Goal: Information Seeking & Learning: Find specific page/section

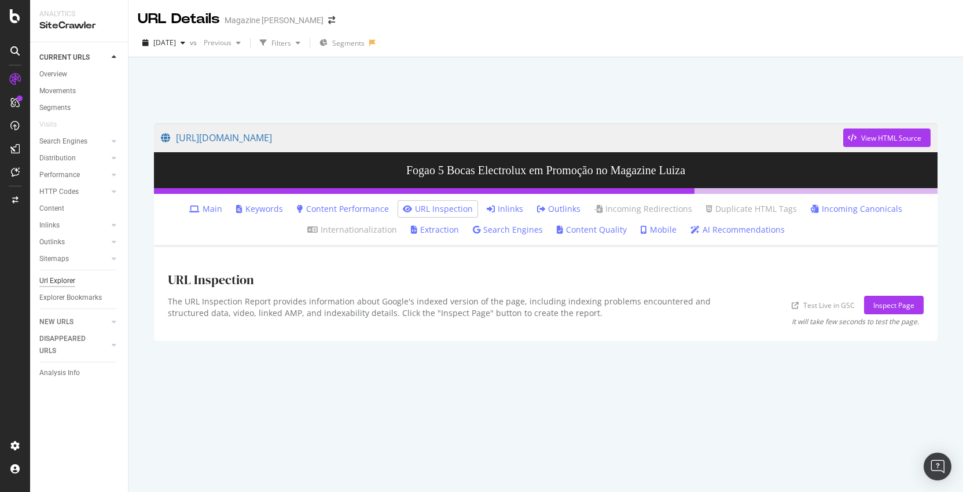
click at [74, 284] on div "Url Explorer" at bounding box center [57, 281] width 36 height 12
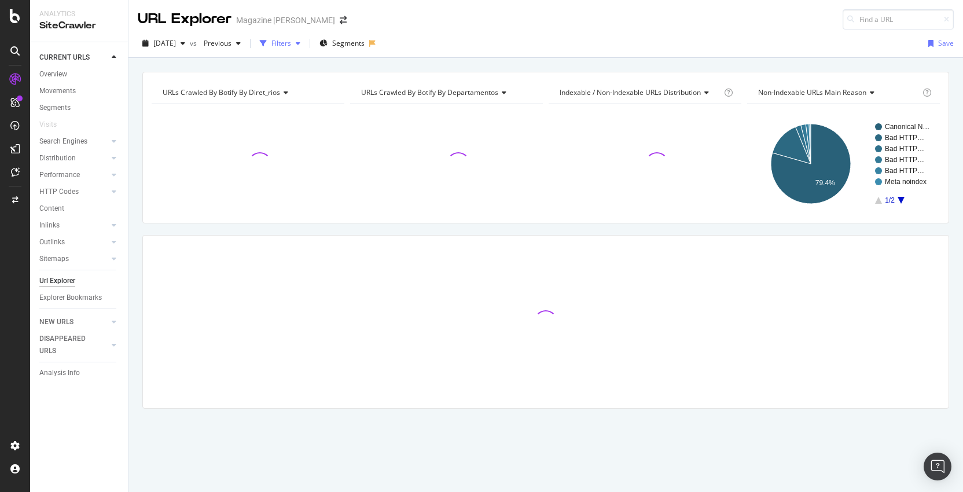
click at [291, 43] on div "Filters" at bounding box center [281, 43] width 20 height 10
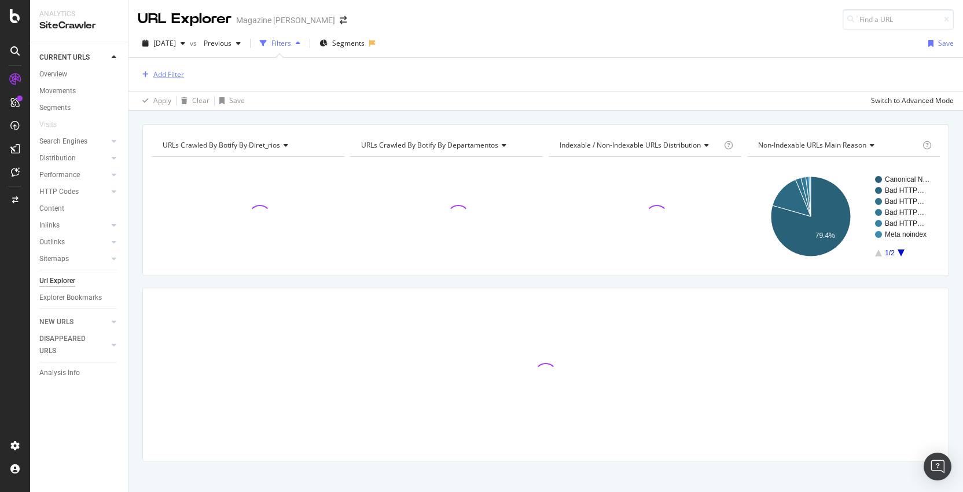
click at [156, 73] on div "Add Filter" at bounding box center [168, 74] width 31 height 10
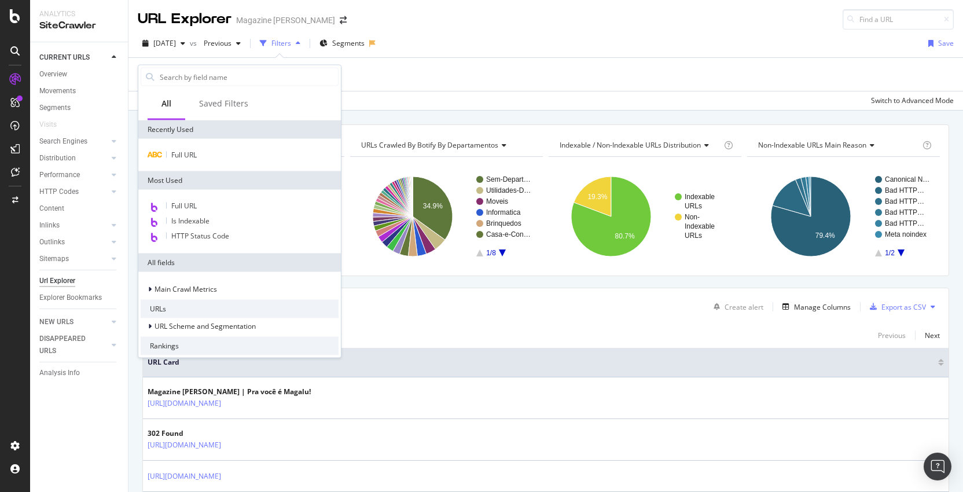
click at [197, 163] on div "Full URL" at bounding box center [239, 155] width 203 height 32
click at [192, 157] on span "Full URL" at bounding box center [183, 155] width 25 height 10
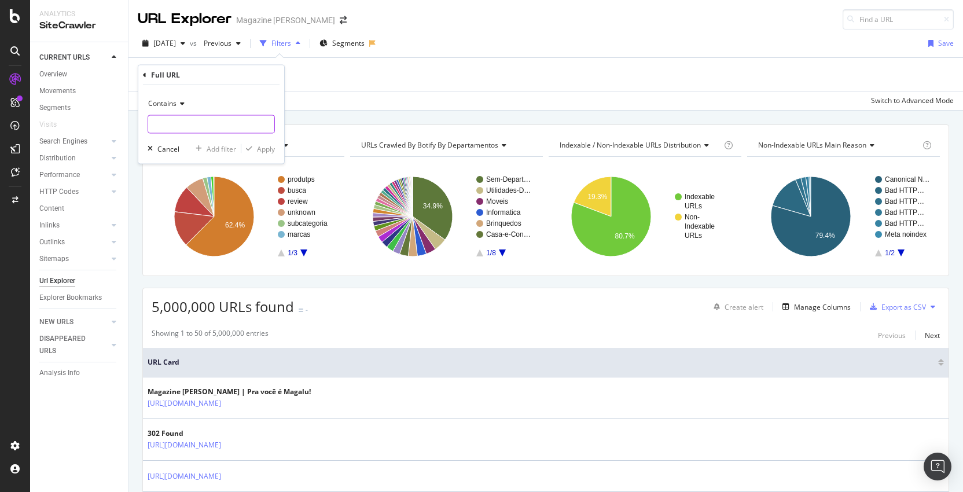
click at [190, 121] on input "text" at bounding box center [211, 124] width 126 height 19
paste input "[URL][DOMAIN_NAME]"
type input "[URL][DOMAIN_NAME]"
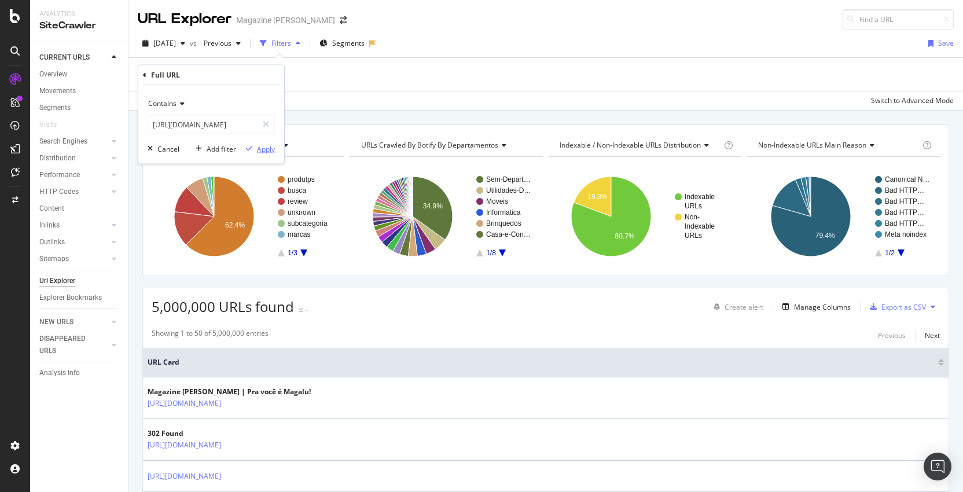
click at [272, 152] on div "Apply" at bounding box center [266, 149] width 18 height 10
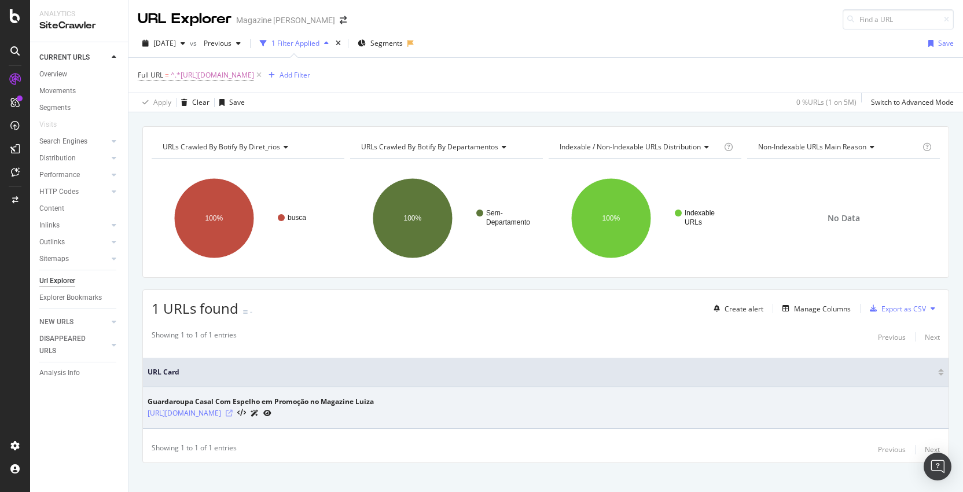
click at [233, 415] on icon at bounding box center [229, 413] width 7 height 7
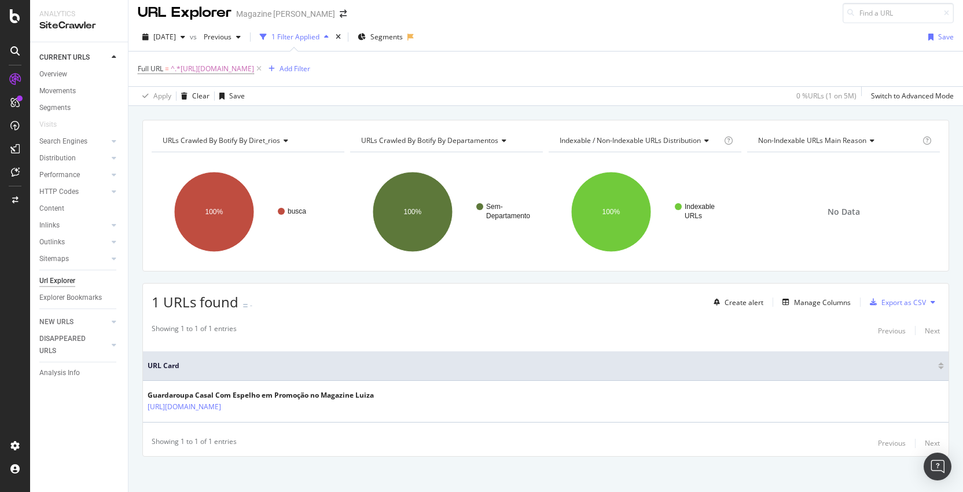
scroll to position [12, 0]
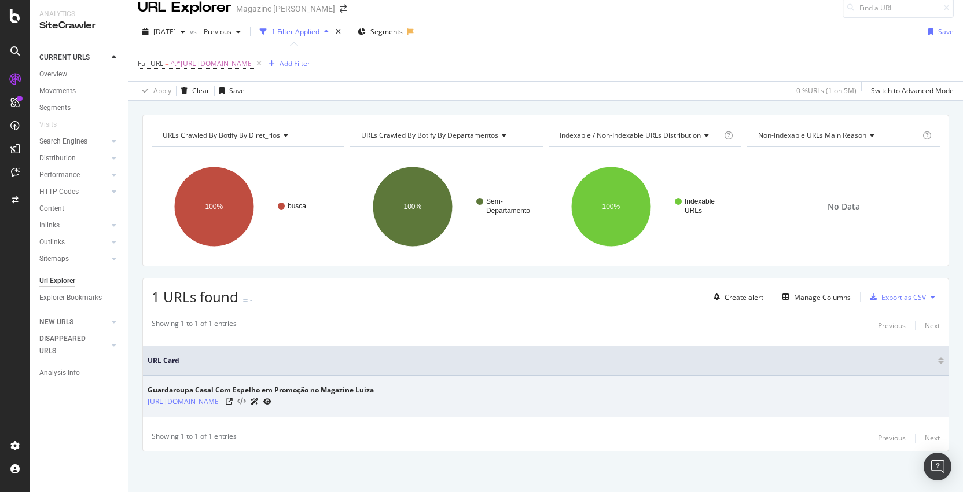
click at [246, 402] on icon at bounding box center [241, 402] width 9 height 8
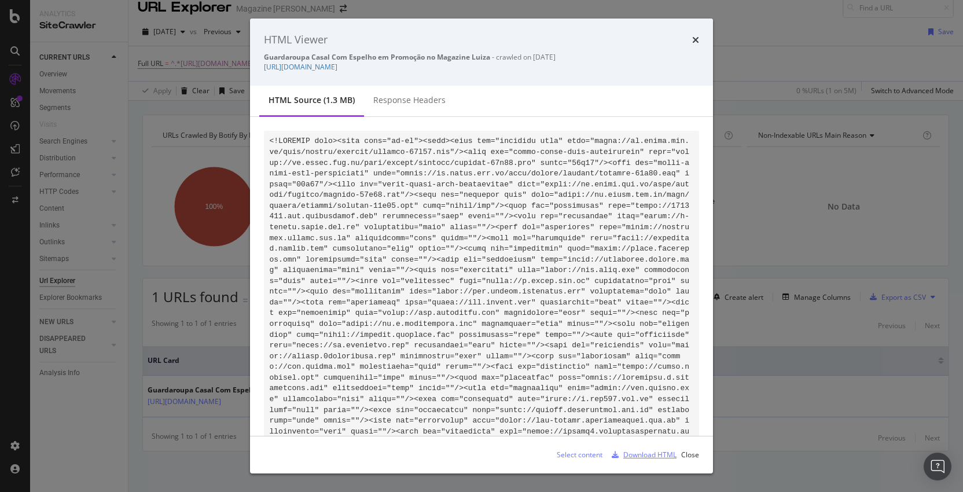
click at [637, 457] on div "Download HTML" at bounding box center [649, 455] width 53 height 10
click at [696, 43] on icon "times" at bounding box center [695, 39] width 7 height 9
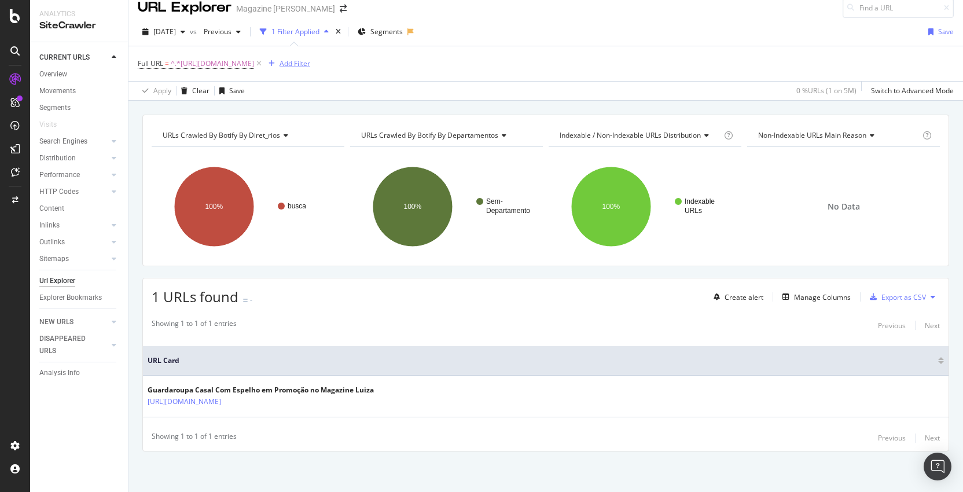
drag, startPoint x: 444, startPoint y: 64, endPoint x: 139, endPoint y: 78, distance: 305.3
click at [264, 64] on icon at bounding box center [259, 64] width 10 height 12
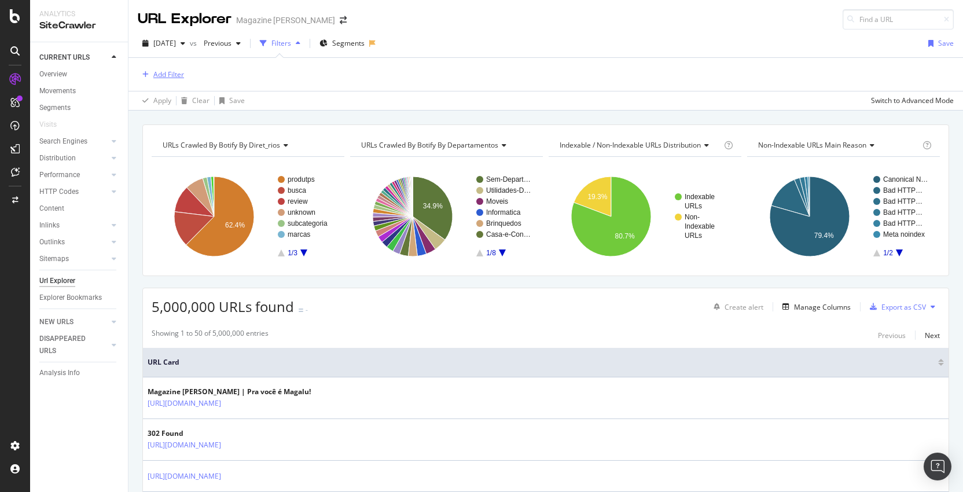
click at [165, 78] on div "Add Filter" at bounding box center [168, 74] width 31 height 10
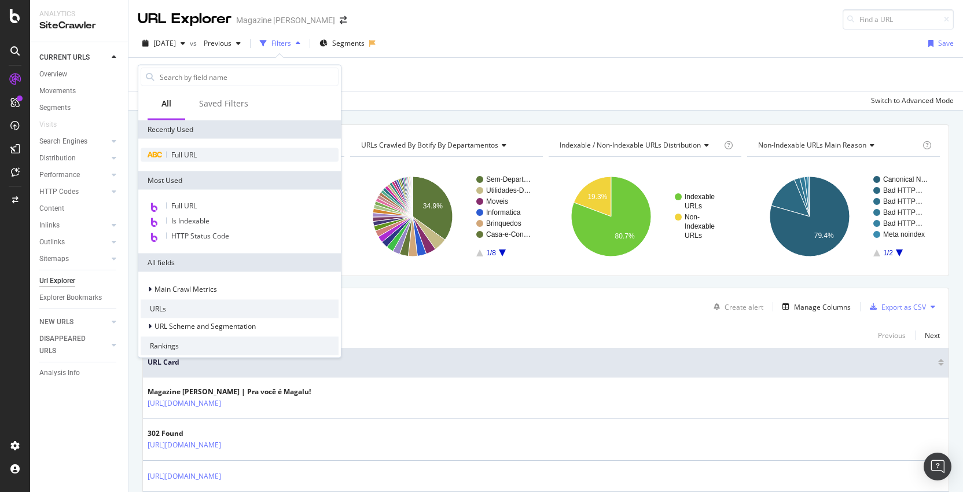
click at [216, 159] on div "Full URL" at bounding box center [240, 155] width 198 height 14
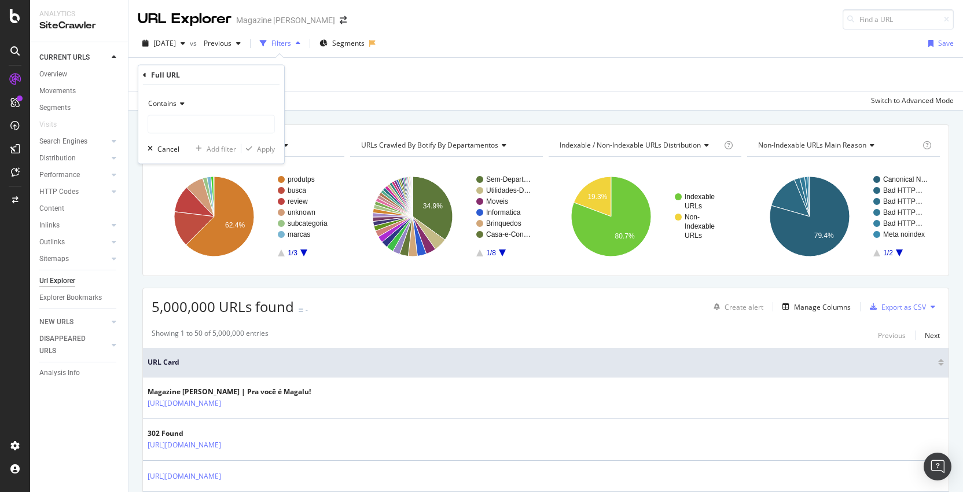
click at [215, 106] on div "Contains" at bounding box center [211, 103] width 127 height 19
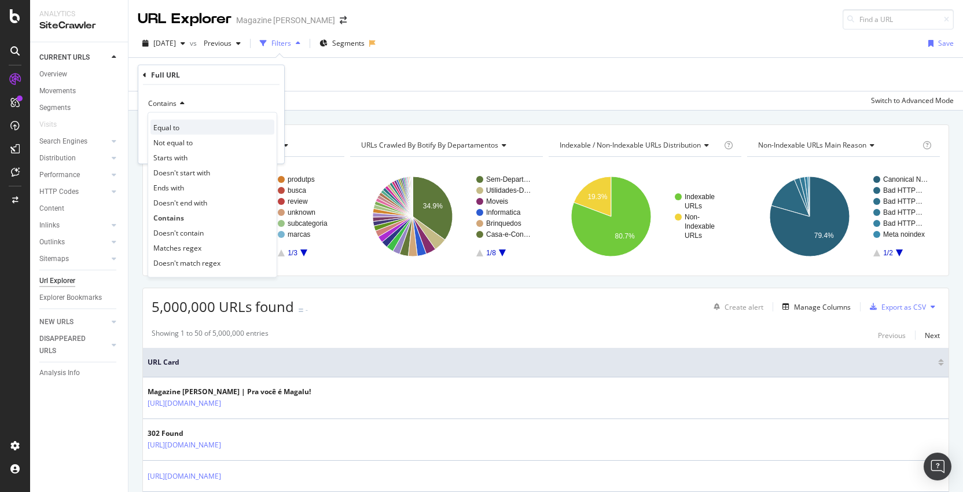
click at [217, 122] on div "Equal to" at bounding box center [212, 127] width 124 height 15
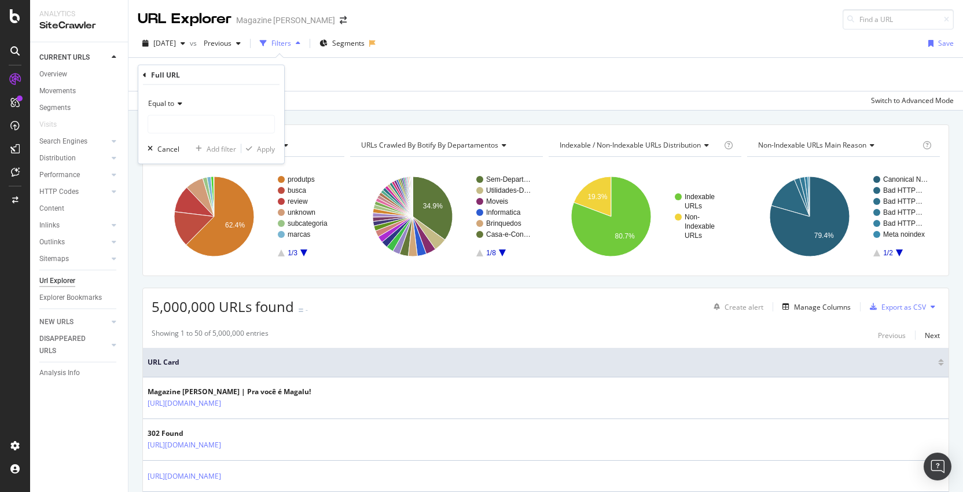
click at [182, 104] on div "Equal to" at bounding box center [211, 103] width 127 height 19
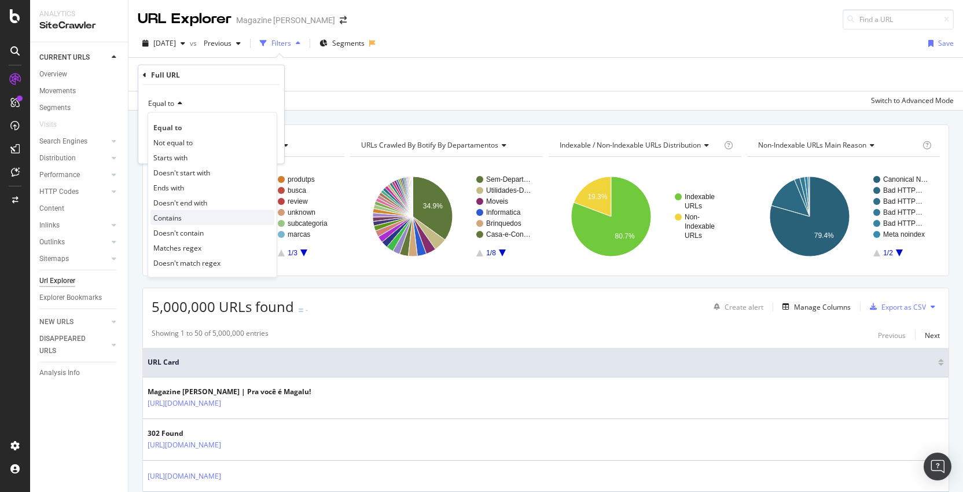
click at [183, 219] on div "Contains" at bounding box center [212, 217] width 124 height 15
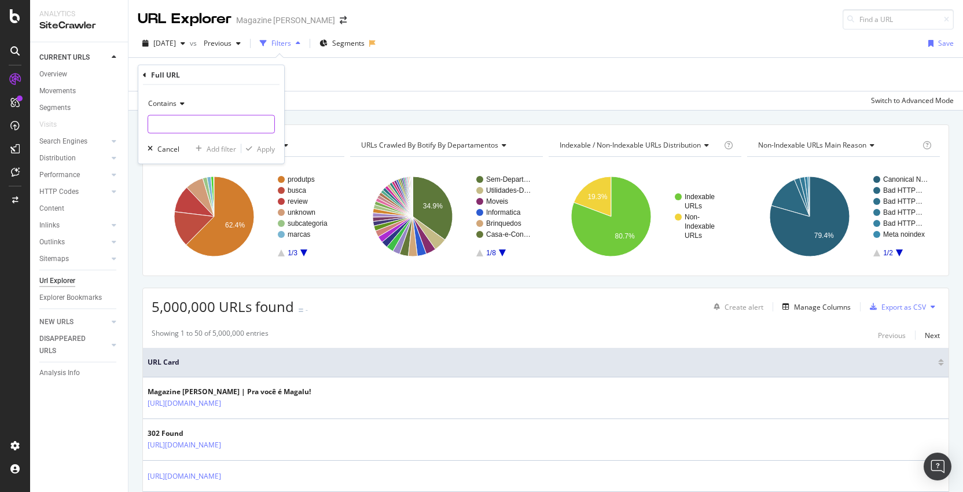
click at [190, 117] on input "text" at bounding box center [211, 124] width 126 height 19
paste input "[URL][DOMAIN_NAME]"
type input "[URL][DOMAIN_NAME]"
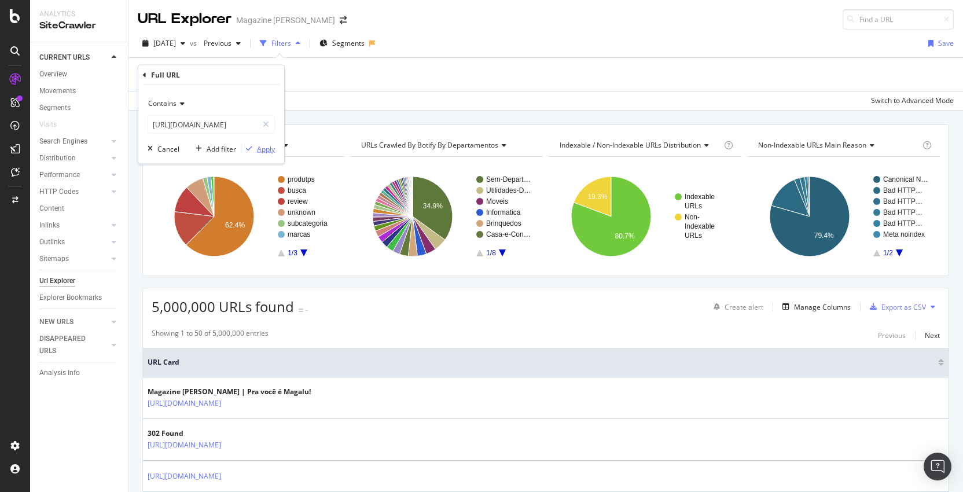
click at [264, 152] on div "Apply" at bounding box center [266, 149] width 18 height 10
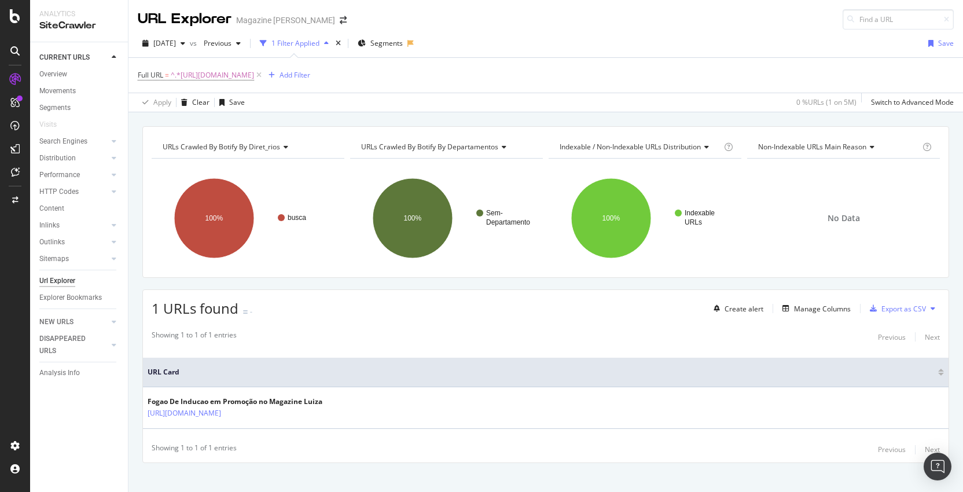
scroll to position [12, 0]
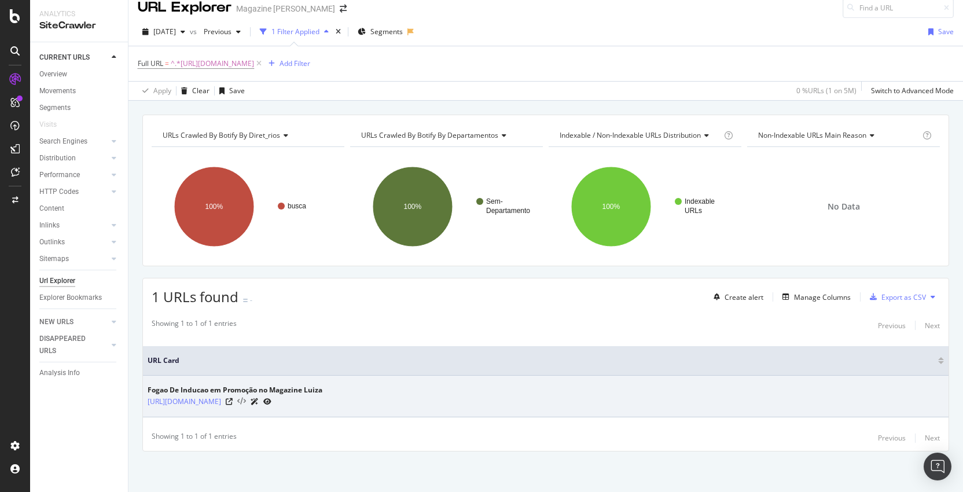
click at [246, 402] on icon at bounding box center [241, 402] width 9 height 8
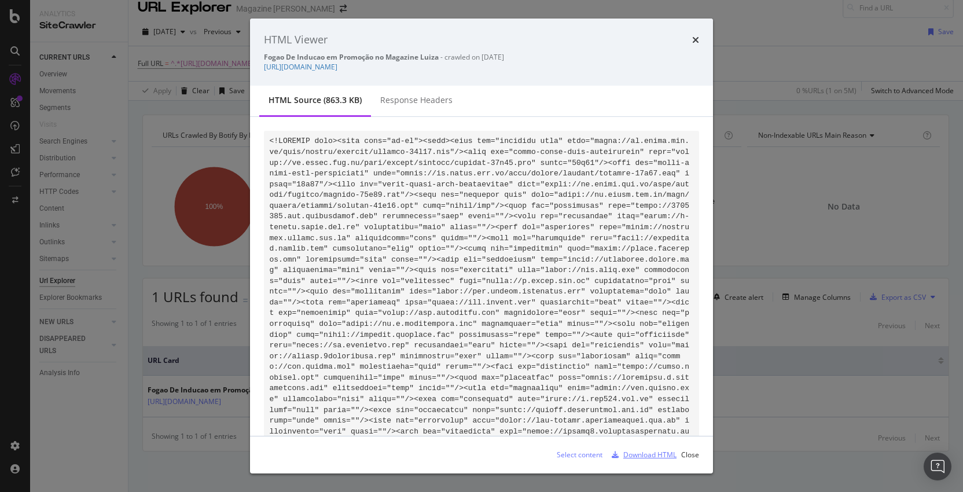
click at [638, 458] on div "Download HTML" at bounding box center [649, 455] width 53 height 10
click at [693, 43] on icon "times" at bounding box center [695, 39] width 7 height 9
